Goal: Communication & Community: Answer question/provide support

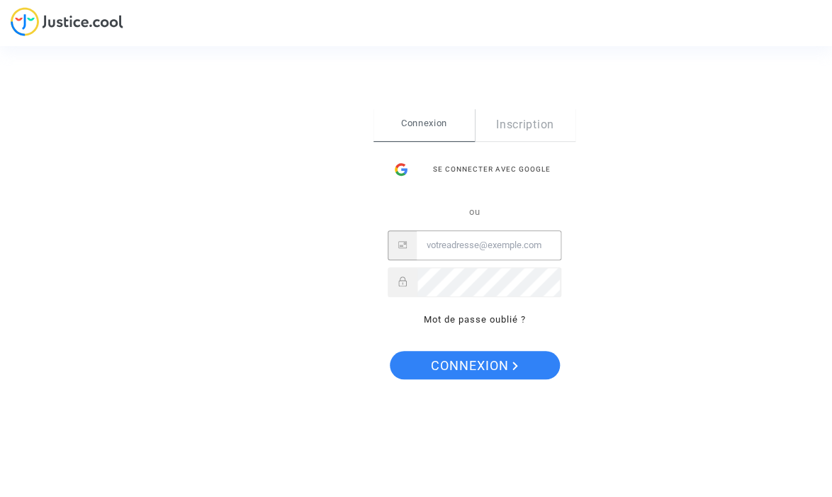
click at [454, 252] on input "Email" at bounding box center [489, 245] width 144 height 28
type input "[PERSON_NAME][EMAIL_ADDRESS][DOMAIN_NAME]"
click at [390, 351] on button "Connexion" at bounding box center [475, 365] width 170 height 28
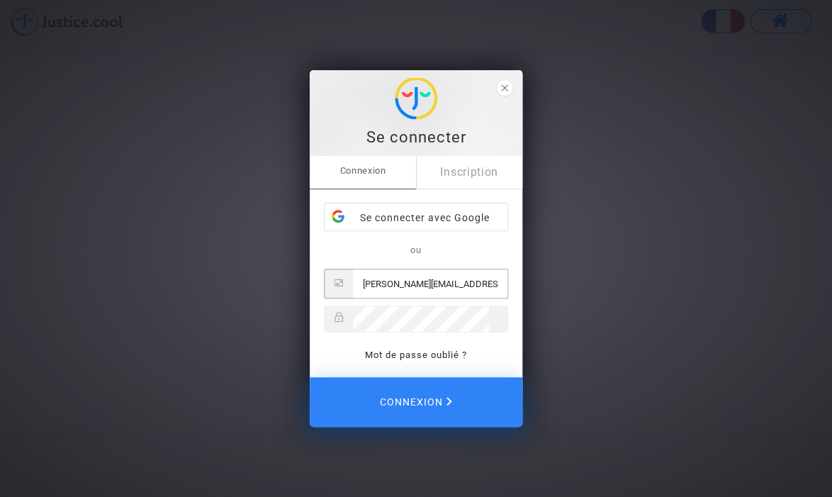
type input "[PERSON_NAME][EMAIL_ADDRESS][DOMAIN_NAME]"
click at [408, 358] on link "Mot de passe oublié ?" at bounding box center [416, 354] width 102 height 11
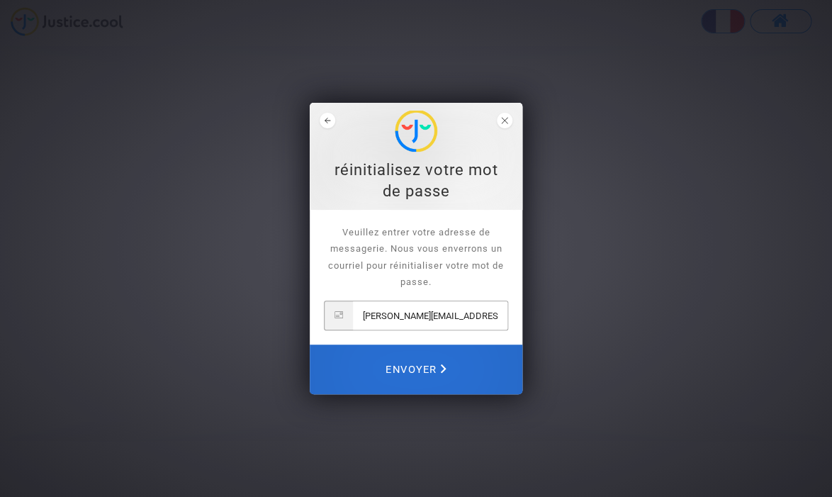
click at [413, 366] on span "Envoyer" at bounding box center [416, 369] width 61 height 31
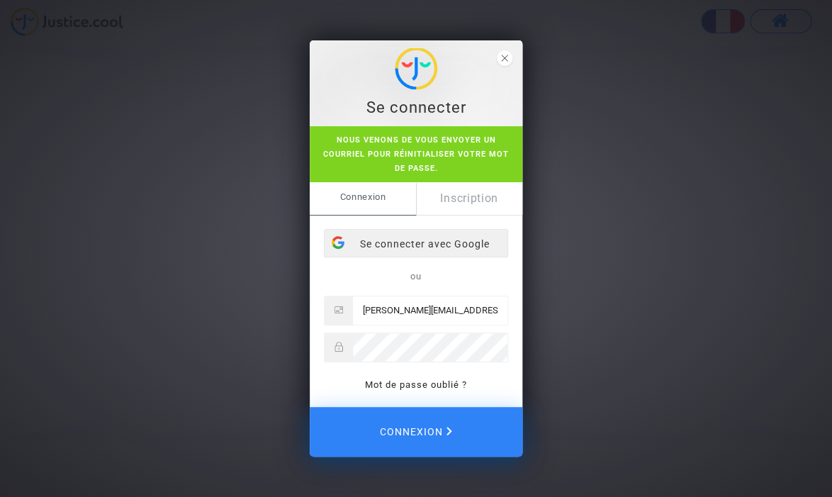
click at [400, 242] on div "Se connecter avec Google" at bounding box center [416, 244] width 183 height 28
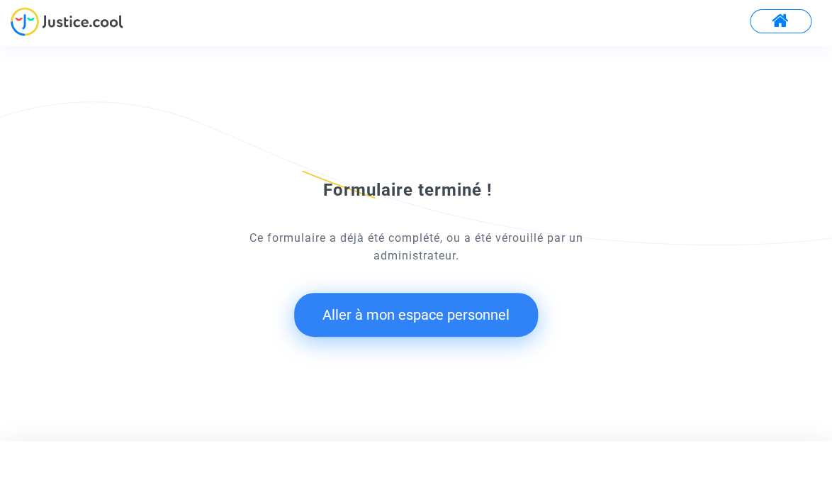
click at [434, 318] on button "Aller à mon espace personnel" at bounding box center [416, 315] width 244 height 44
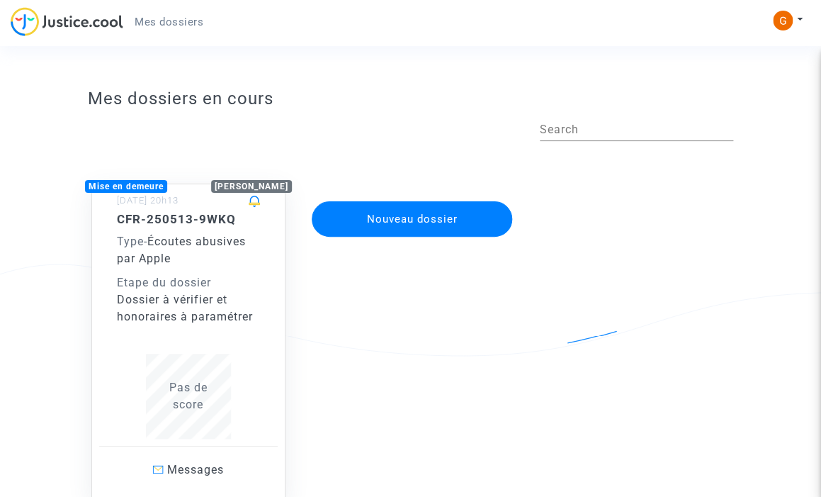
click at [134, 211] on div "13/05/2025 - 20h13" at bounding box center [188, 201] width 179 height 21
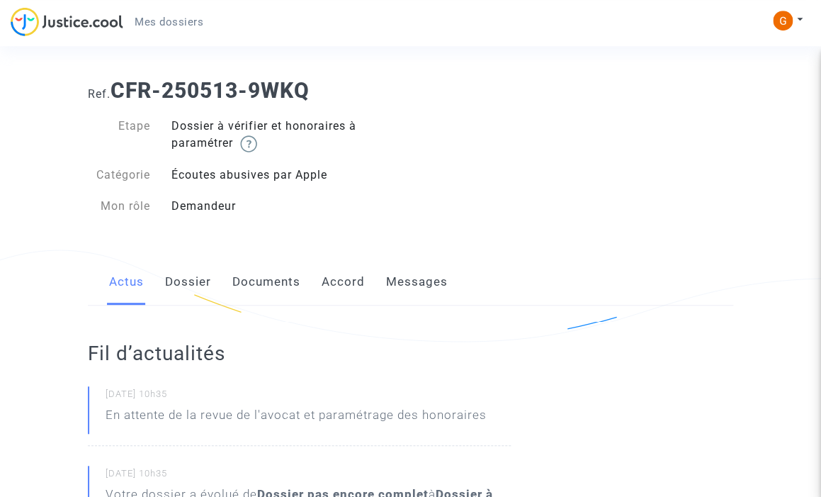
scroll to position [13, 0]
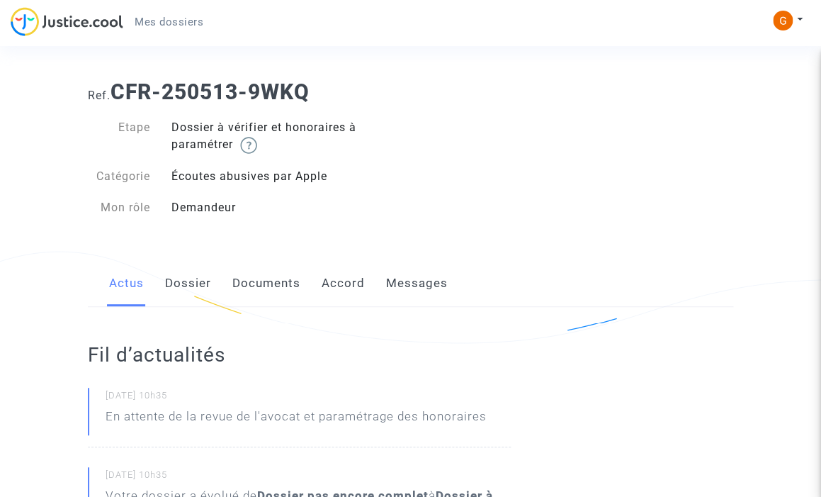
click at [194, 288] on link "Dossier" at bounding box center [188, 283] width 46 height 47
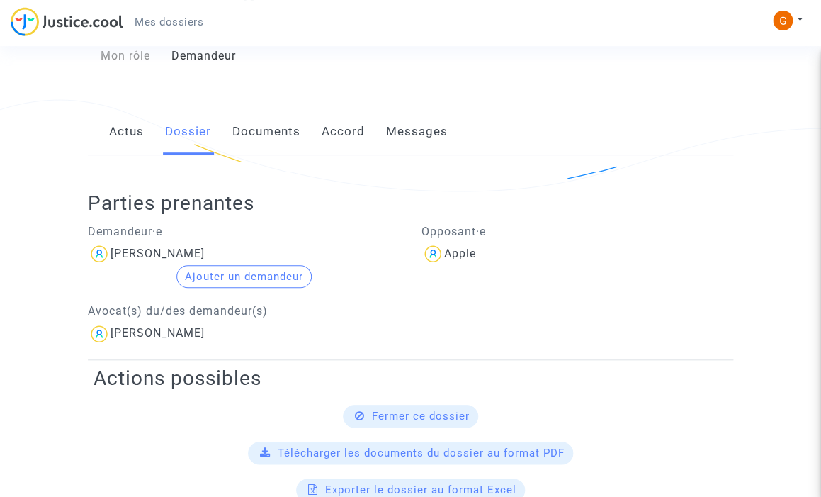
scroll to position [161, 0]
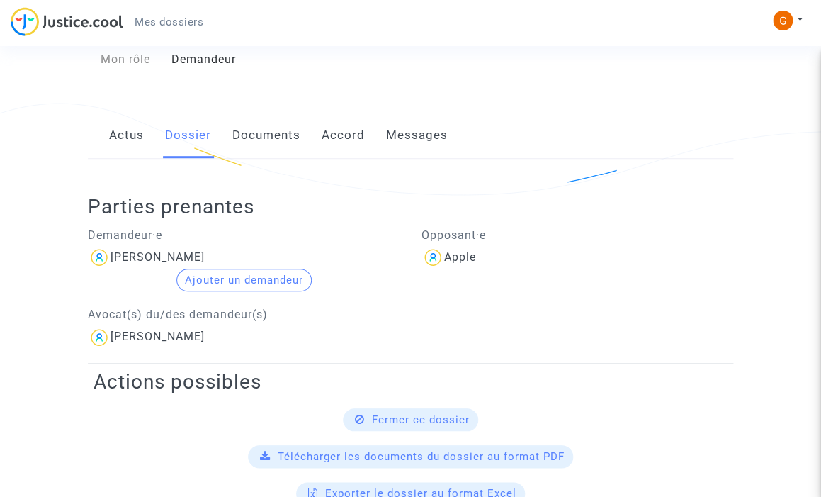
click at [274, 142] on link "Documents" at bounding box center [266, 135] width 68 height 47
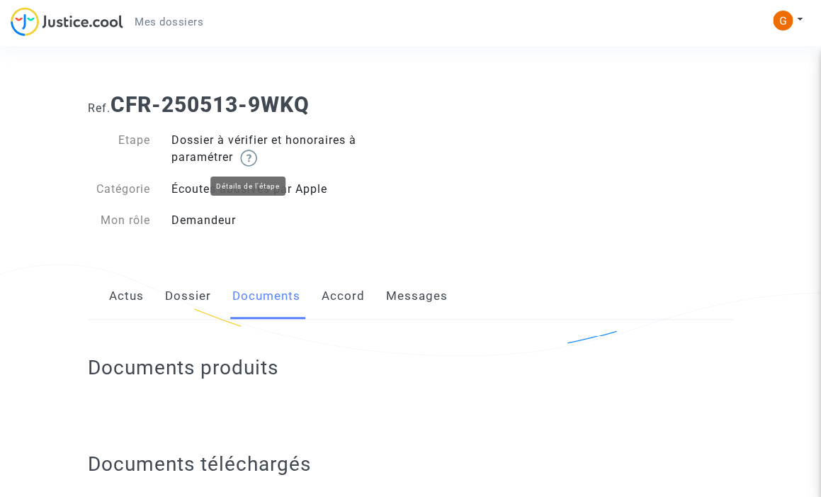
click at [254, 163] on img at bounding box center [248, 158] width 17 height 17
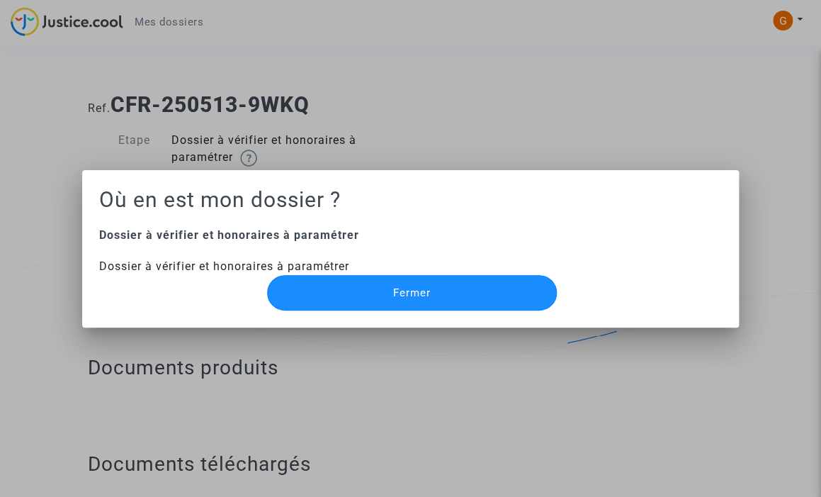
click at [381, 299] on button "Fermer" at bounding box center [412, 292] width 291 height 35
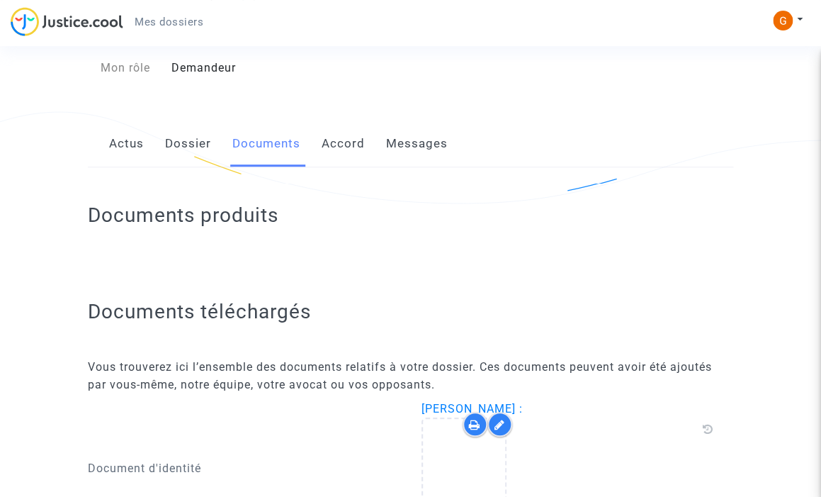
scroll to position [69, 0]
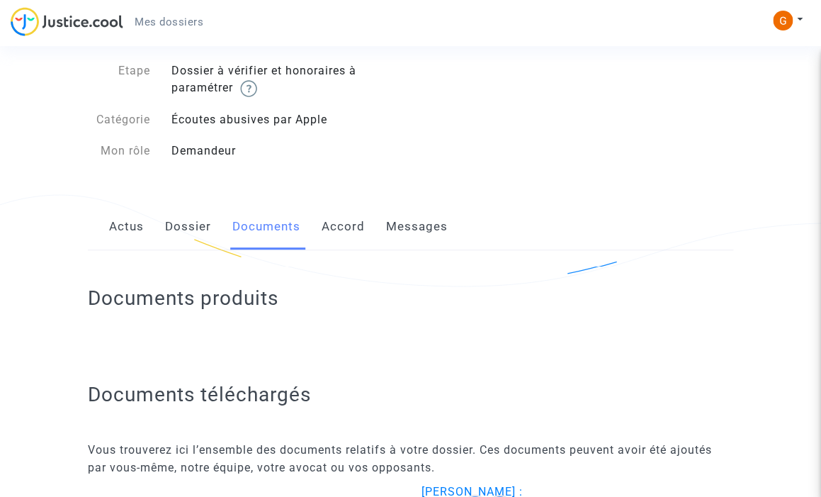
click at [337, 228] on link "Accord" at bounding box center [343, 226] width 43 height 47
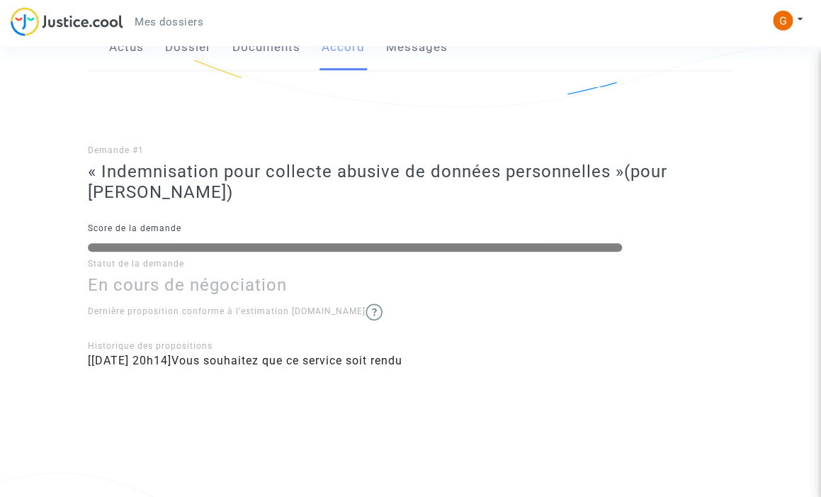
scroll to position [46, 0]
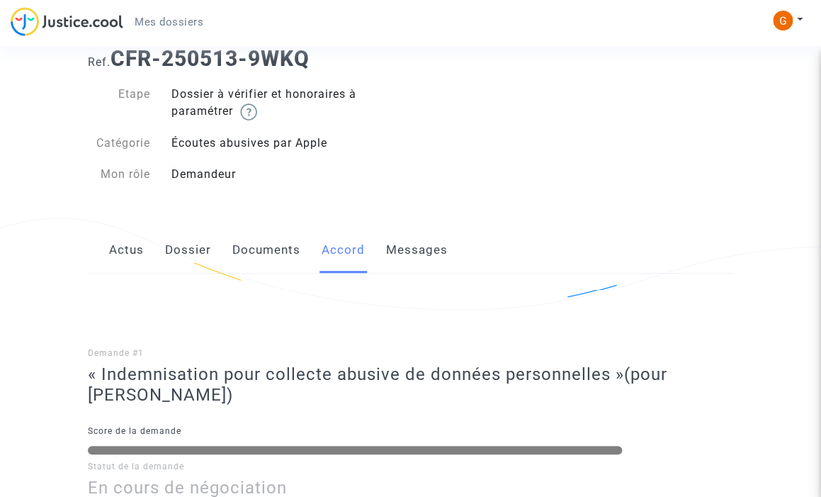
click at [418, 257] on link "Messages" at bounding box center [417, 250] width 62 height 47
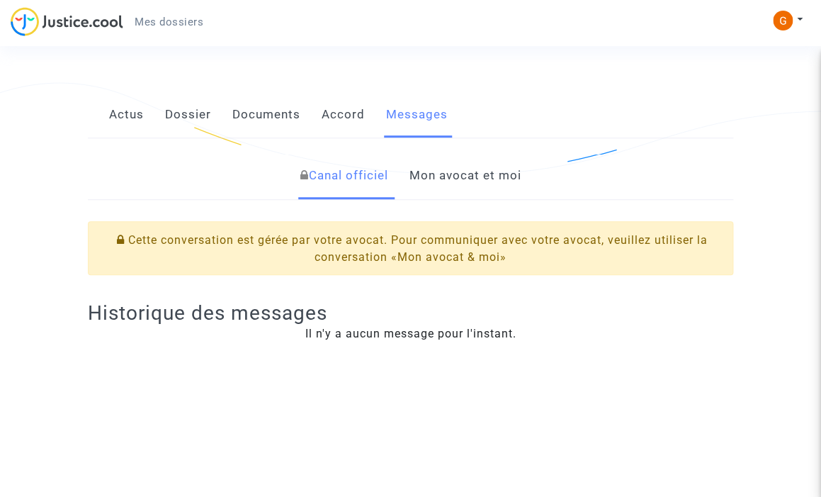
scroll to position [193, 0]
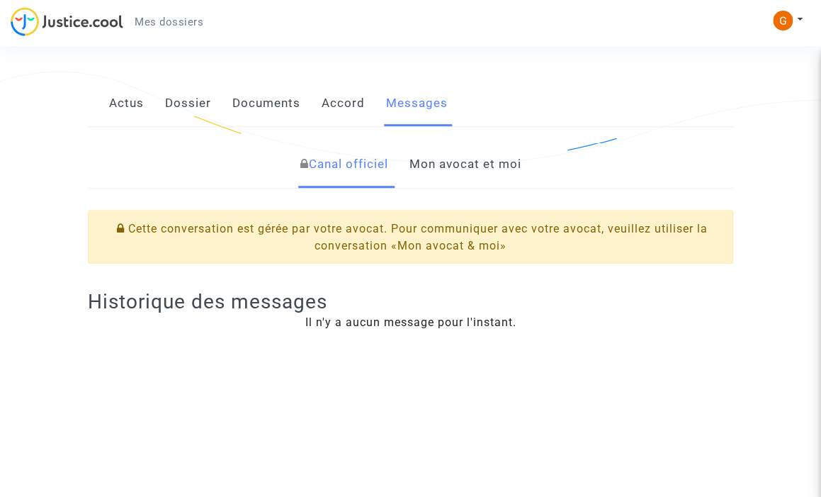
click at [475, 167] on link "Mon avocat et moi" at bounding box center [466, 164] width 112 height 47
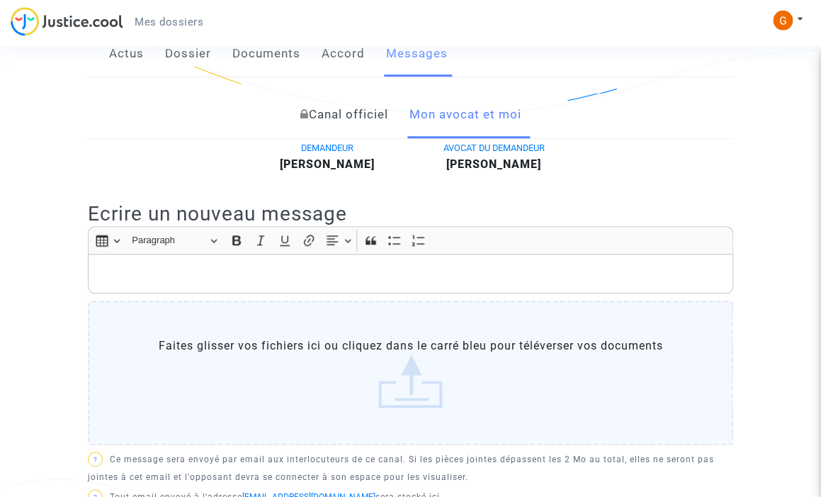
scroll to position [249, 0]
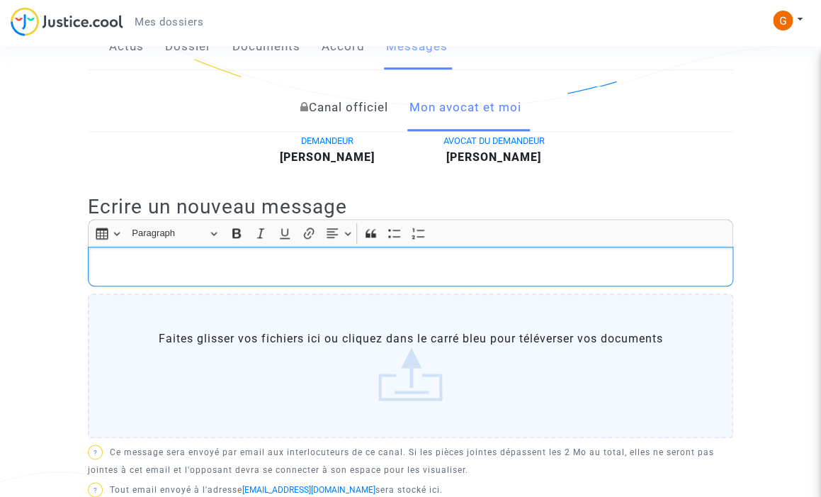
click at [317, 264] on p "Rich Text Editor, main" at bounding box center [411, 267] width 631 height 18
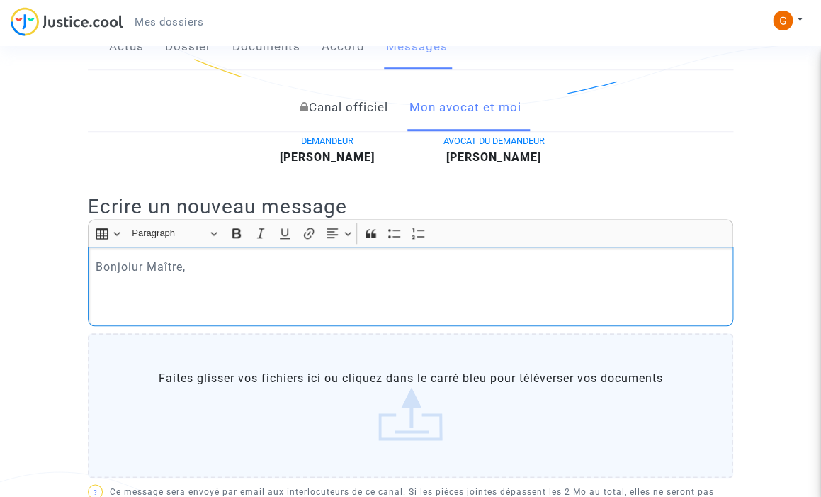
click at [130, 263] on p "Bonjoiur Maître," at bounding box center [411, 267] width 631 height 18
click at [111, 290] on p "Rich Text Editor, main" at bounding box center [411, 287] width 631 height 18
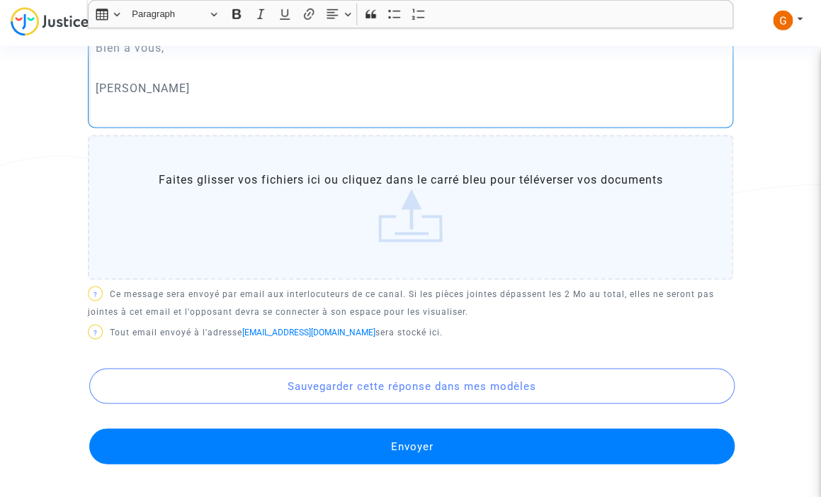
scroll to position [567, 0]
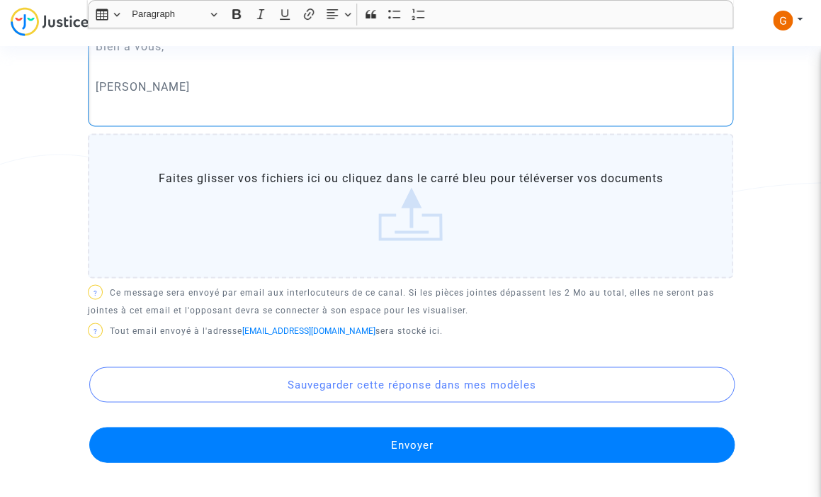
click at [419, 444] on button "Envoyer" at bounding box center [412, 444] width 646 height 35
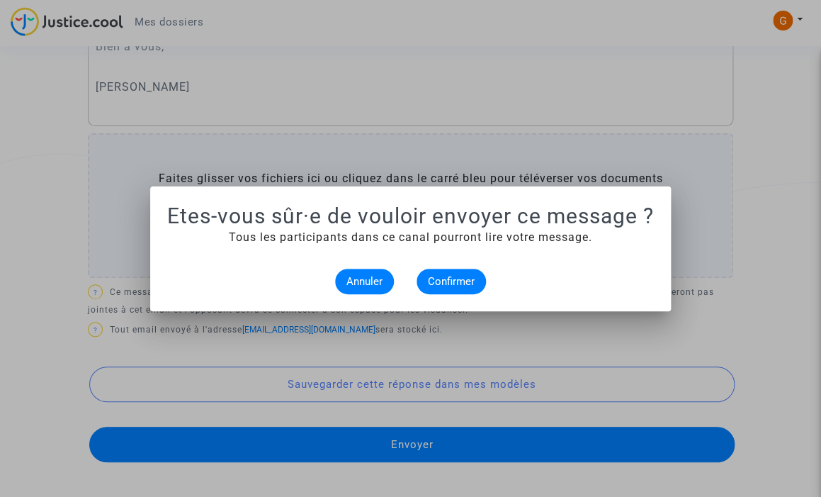
scroll to position [0, 0]
click at [462, 284] on span "Confirmer" at bounding box center [451, 281] width 47 height 13
